Goal: Browse casually

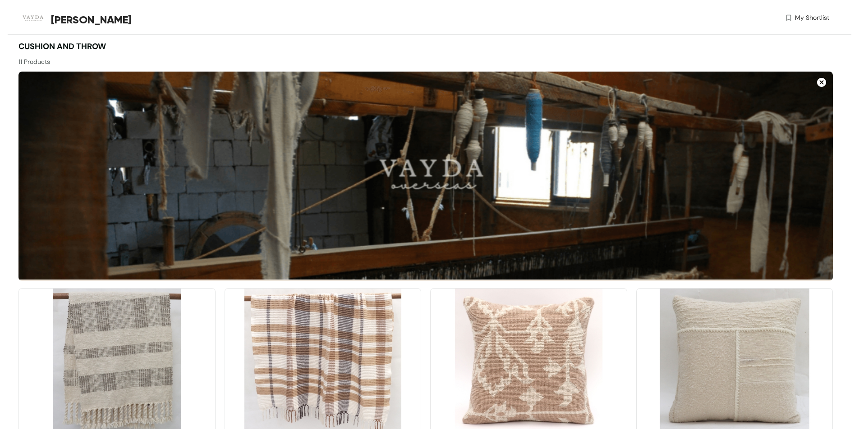
scroll to position [135, 0]
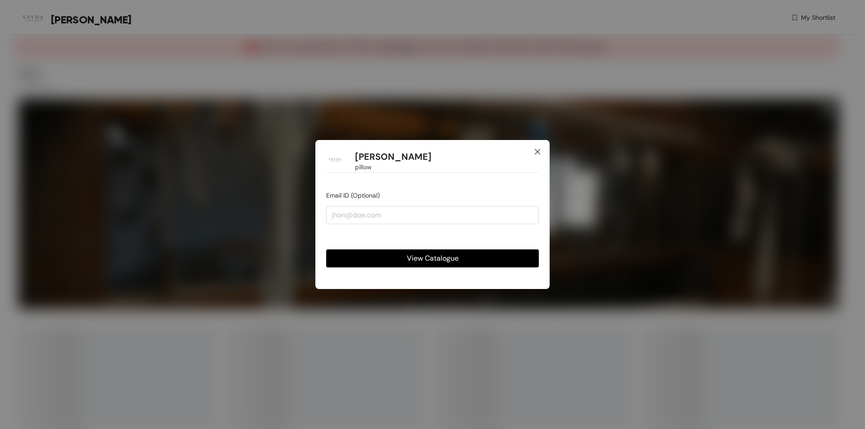
click at [538, 151] on icon "close" at bounding box center [537, 151] width 7 height 7
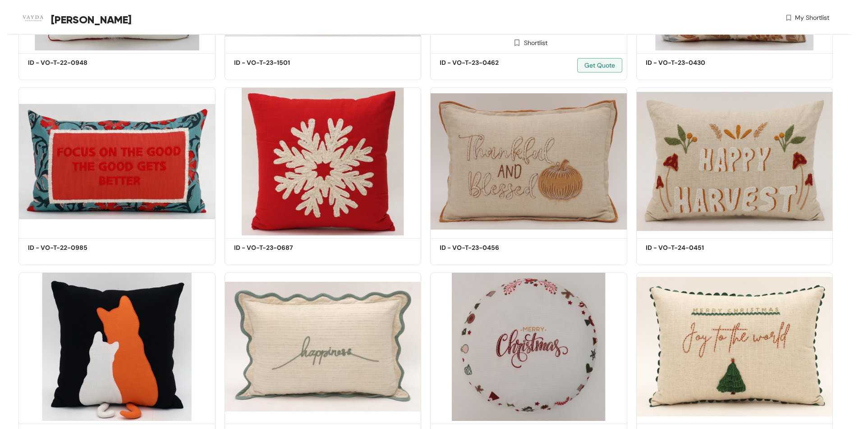
scroll to position [527, 0]
